Goal: Information Seeking & Learning: Learn about a topic

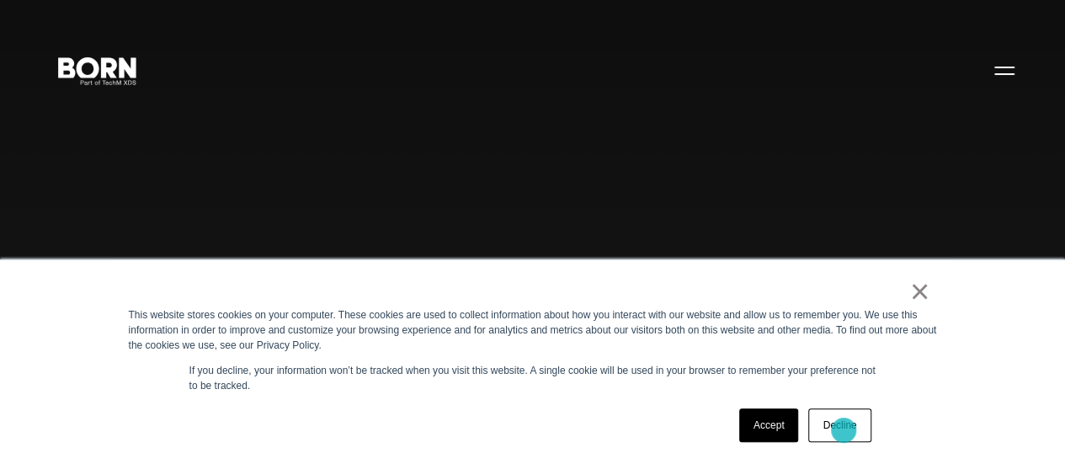
click at [846, 429] on link "Decline" at bounding box center [840, 426] width 62 height 34
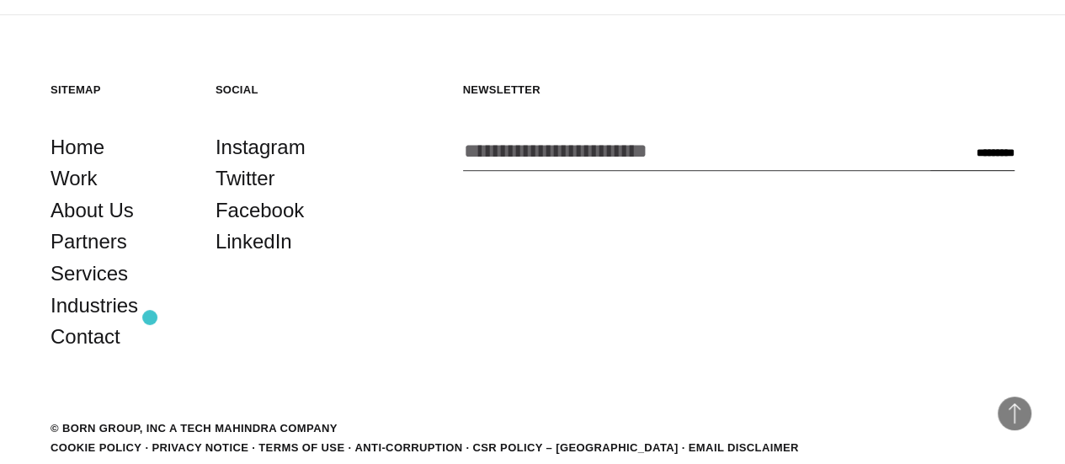
scroll to position [3699, 0]
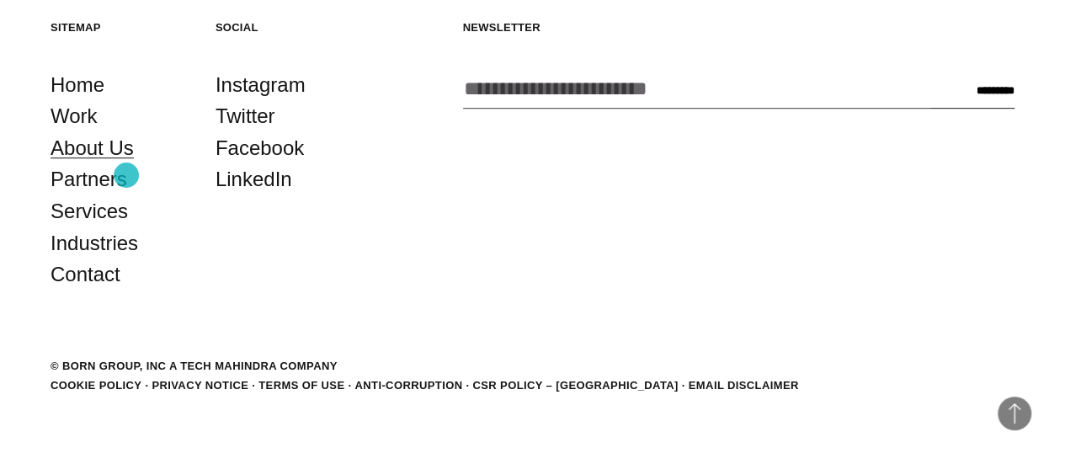
click at [126, 164] on link "About Us" at bounding box center [92, 148] width 83 height 32
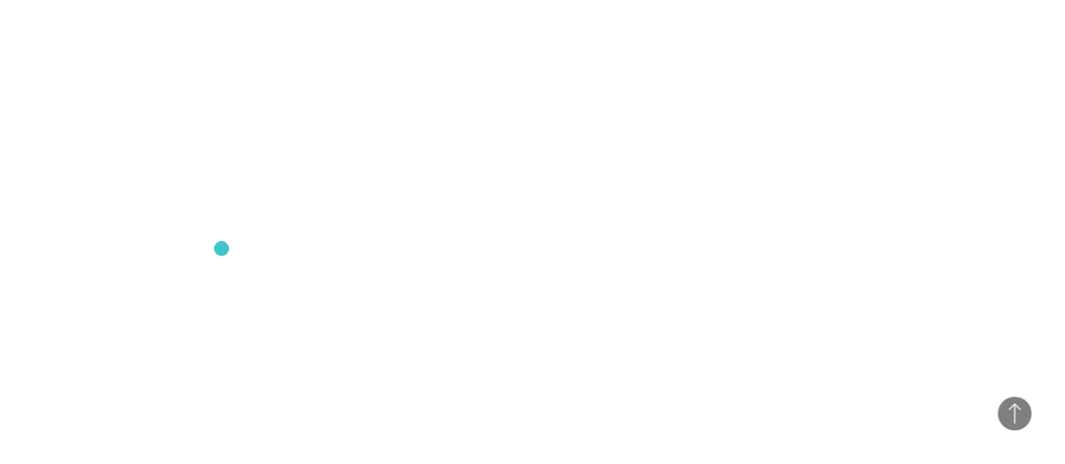
scroll to position [590, 0]
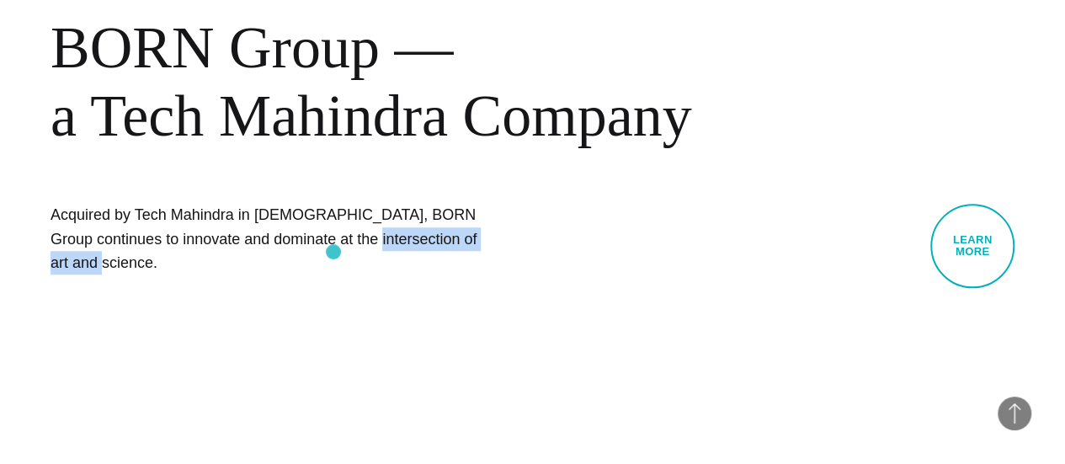
drag, startPoint x: 190, startPoint y: 245, endPoint x: 334, endPoint y: 252, distance: 144.2
click at [334, 252] on h1 "Acquired by Tech Mahindra in [DEMOGRAPHIC_DATA], BORN Group continues to innova…" at bounding box center [266, 239] width 430 height 72
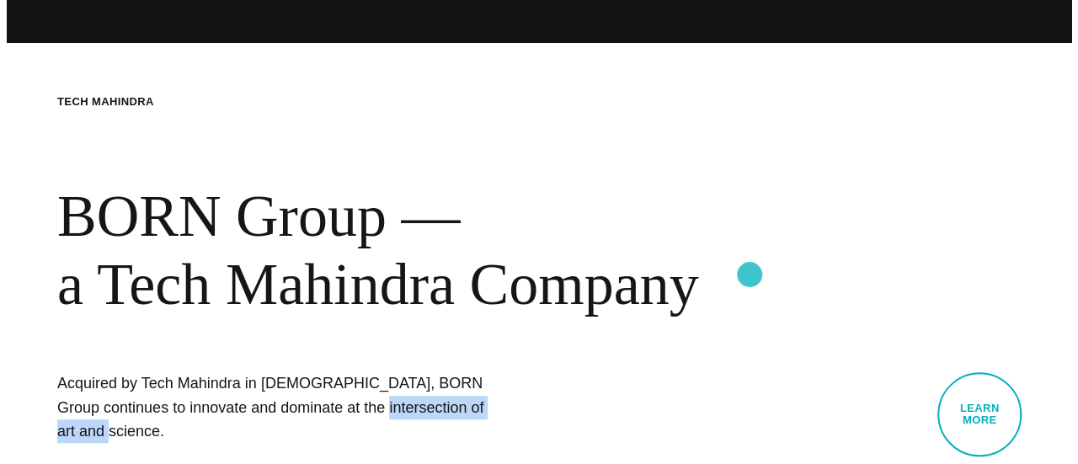
scroll to position [0, 0]
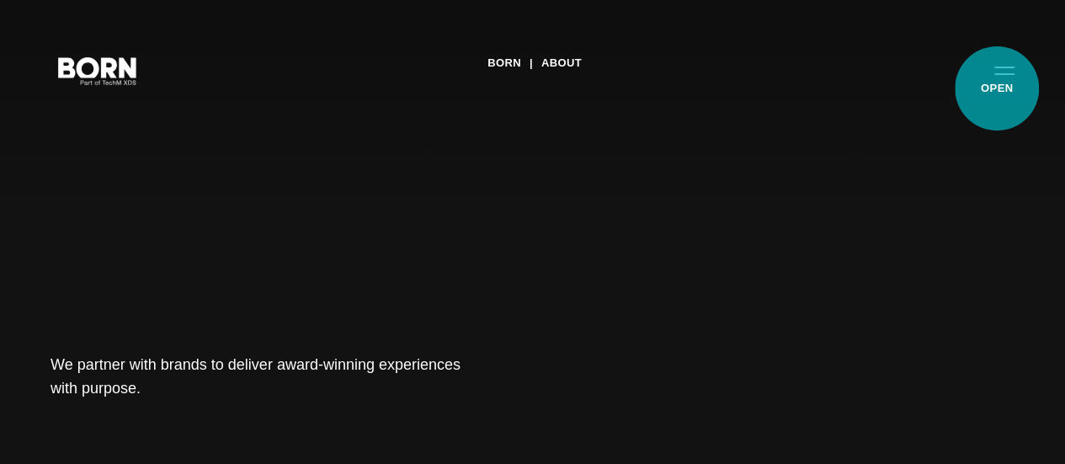
click at [995, 88] on button "Primary Menu" at bounding box center [1005, 69] width 40 height 35
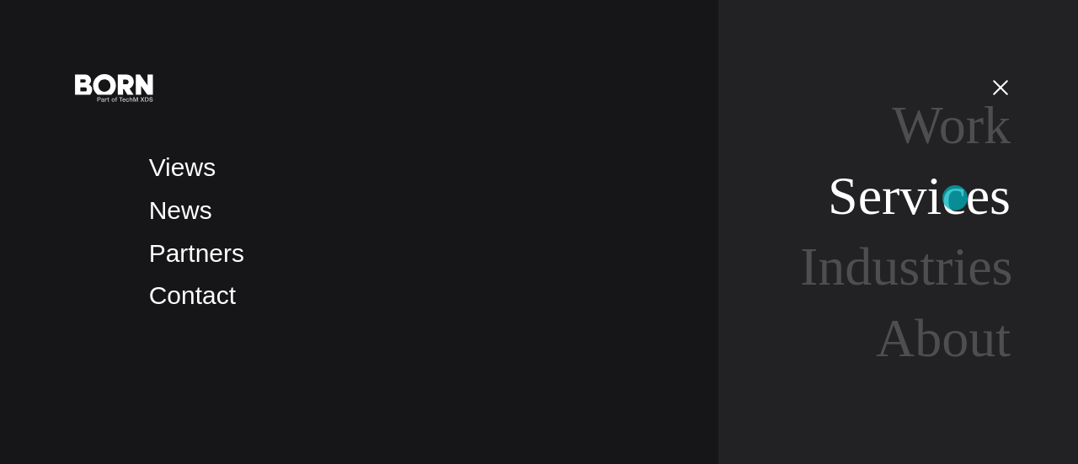
click at [955, 198] on link "Services" at bounding box center [919, 196] width 183 height 60
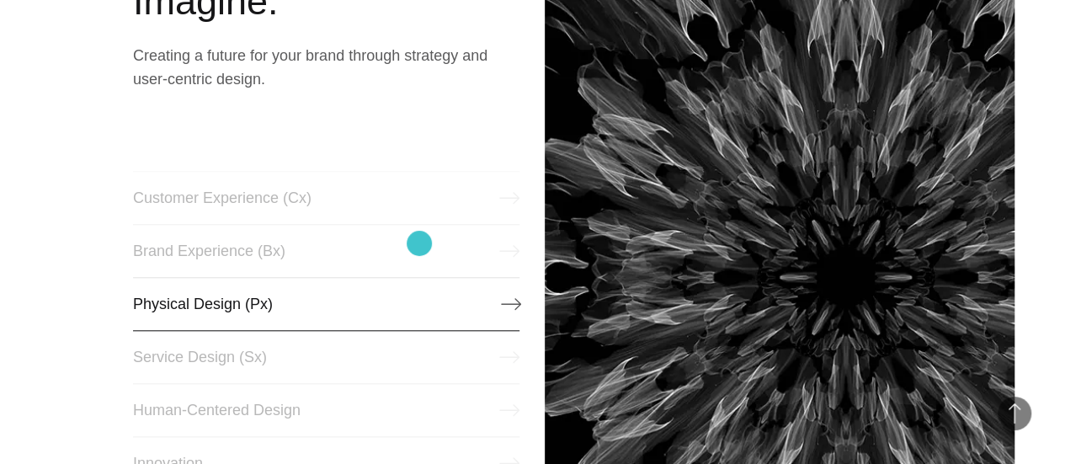
scroll to position [505, 0]
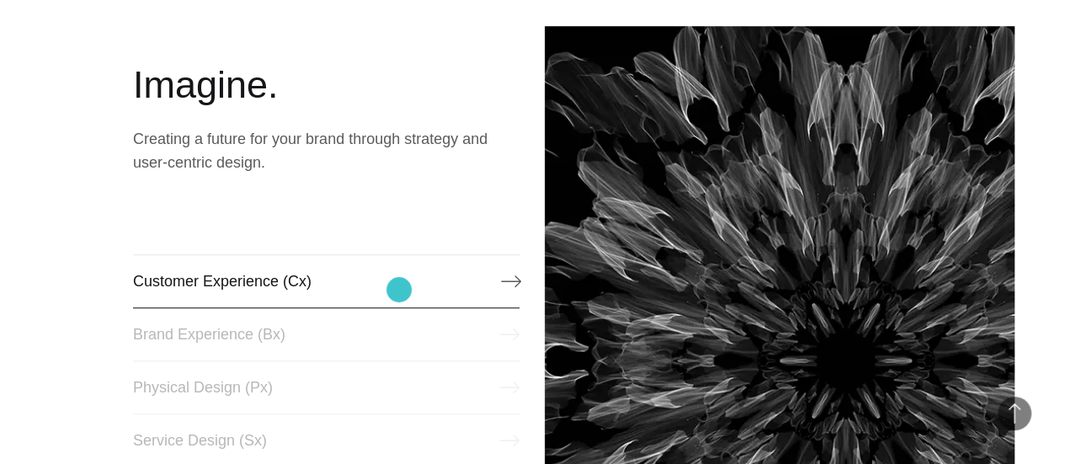
click at [399, 290] on link "Customer Experience (Cx)" at bounding box center [326, 281] width 387 height 54
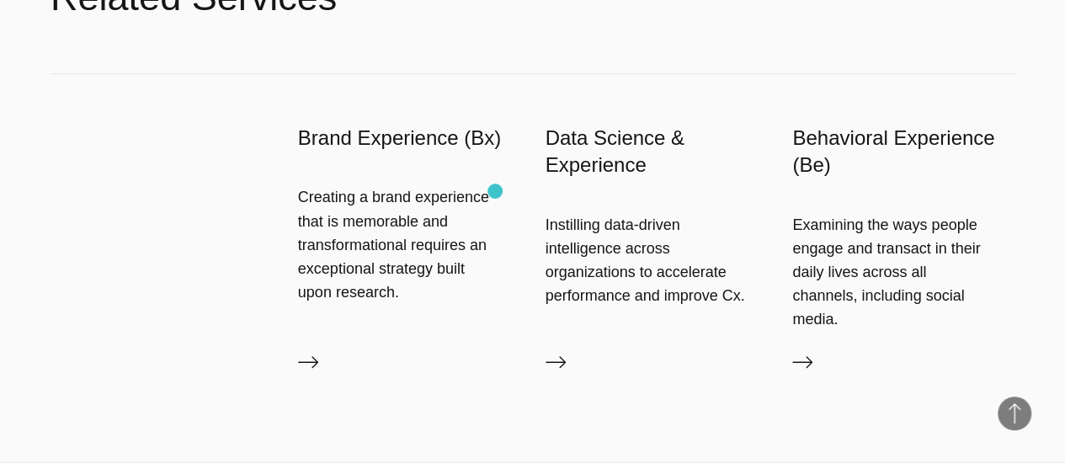
scroll to position [3538, 0]
